Goal: Understand process/instructions: Learn how to perform a task or action

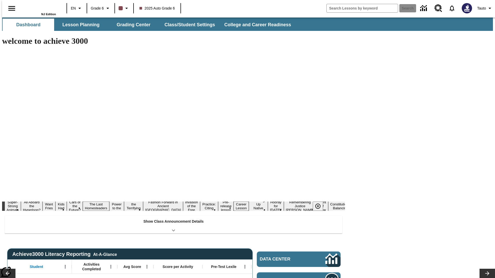
type input "-1"
click at [79, 25] on button "Lesson Planning" at bounding box center [81, 25] width 52 height 12
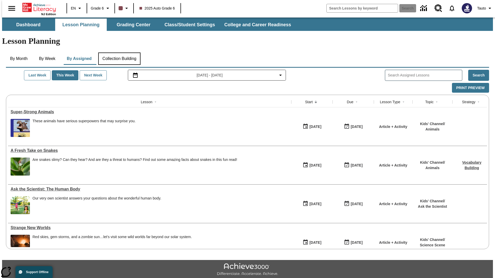
click at [119, 53] on button "Collection Building" at bounding box center [119, 59] width 42 height 12
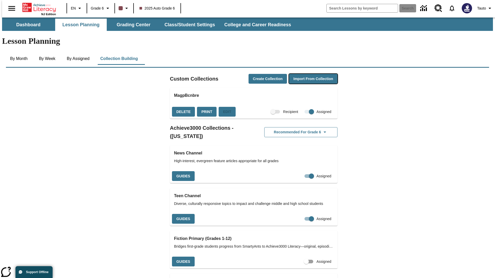
click at [304, 74] on button "Import from Collection" at bounding box center [313, 79] width 48 height 10
